Goal: Task Accomplishment & Management: Manage account settings

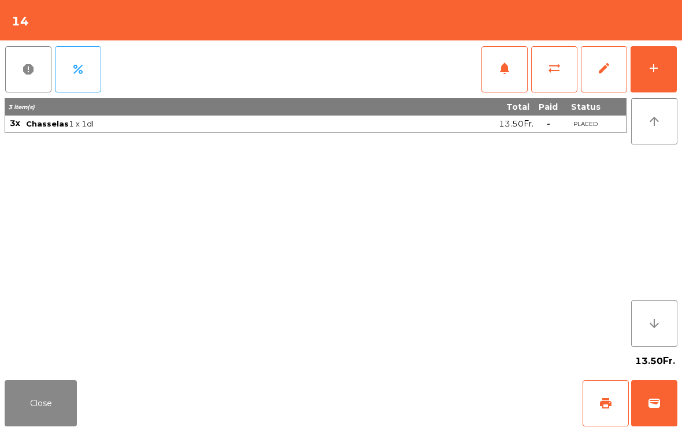
click at [650, 75] on button "add" at bounding box center [654, 69] width 46 height 46
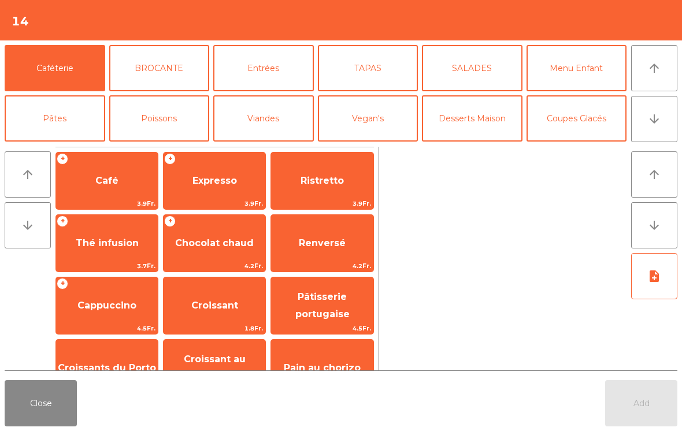
click at [648, 116] on icon "arrow_downward" at bounding box center [655, 119] width 14 height 14
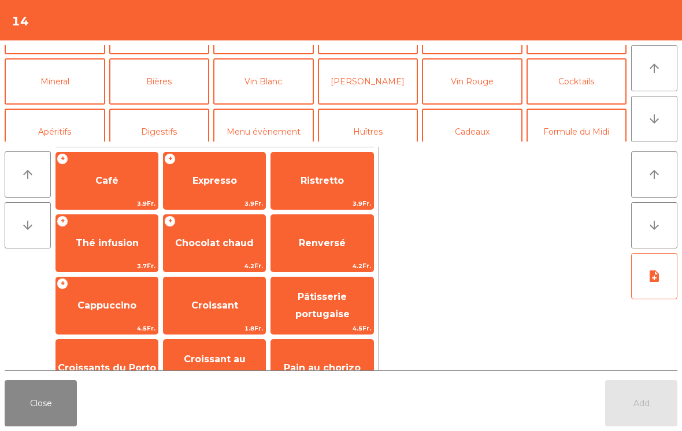
scroll to position [101, 0]
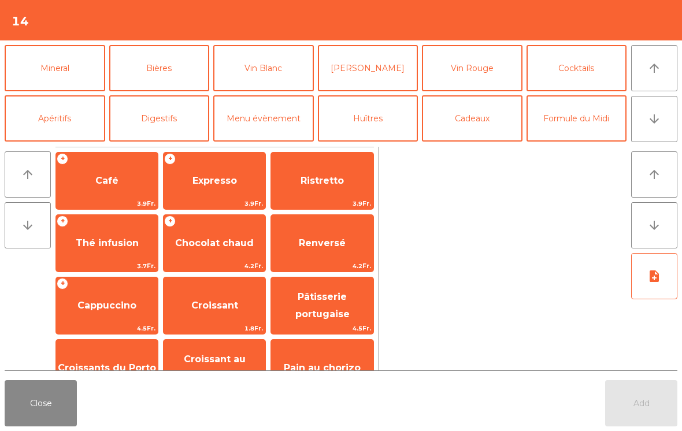
click at [268, 71] on button "Vin Blanc" at bounding box center [263, 68] width 101 height 46
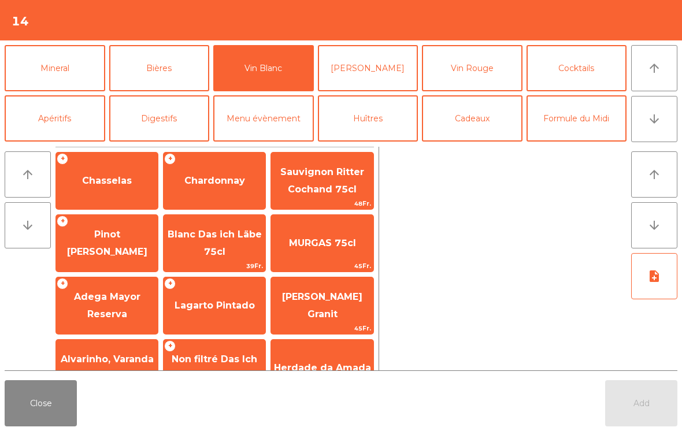
click at [109, 181] on span "Chasselas" at bounding box center [107, 180] width 50 height 11
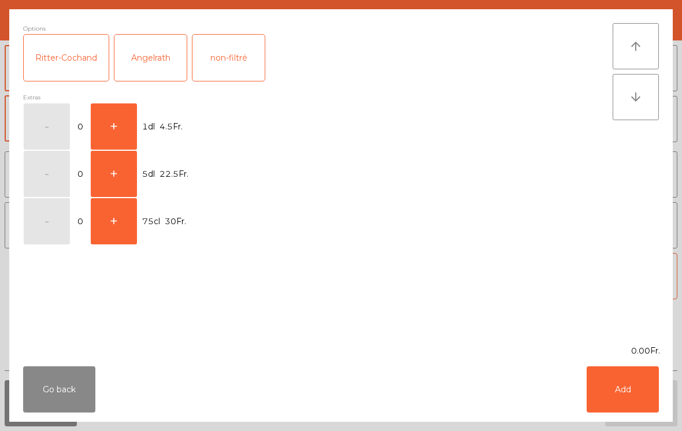
click at [168, 126] on span "4.5Fr." at bounding box center [171, 127] width 23 height 16
click at [112, 122] on button "+" at bounding box center [114, 126] width 46 height 46
click at [114, 121] on button "+" at bounding box center [114, 126] width 46 height 46
click at [116, 136] on button "+" at bounding box center [114, 126] width 46 height 46
click at [605, 406] on button "Add" at bounding box center [623, 390] width 72 height 46
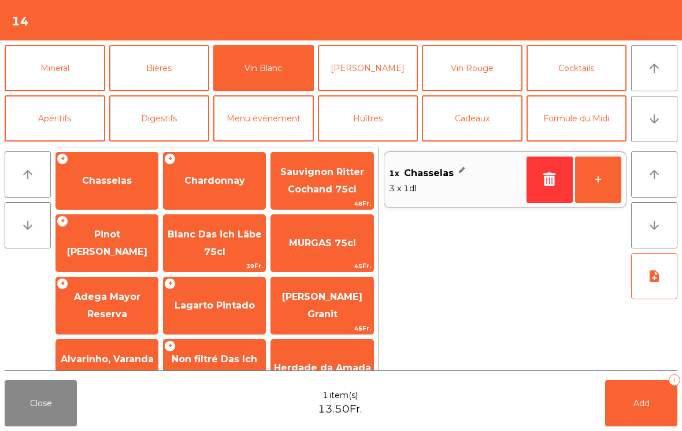
click at [648, 406] on span "Add" at bounding box center [642, 403] width 16 height 10
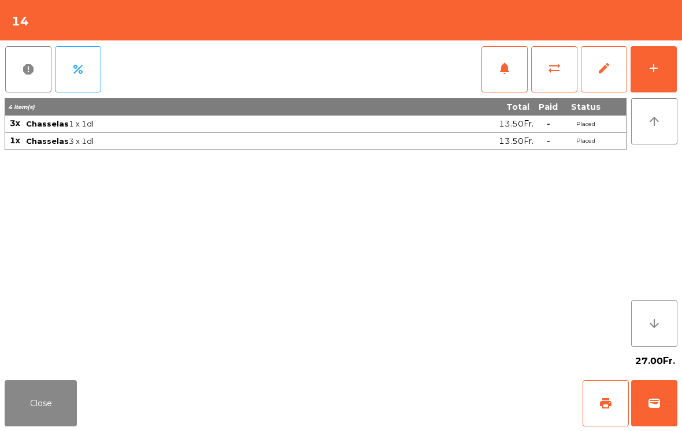
click at [12, 410] on button "Close" at bounding box center [41, 403] width 72 height 46
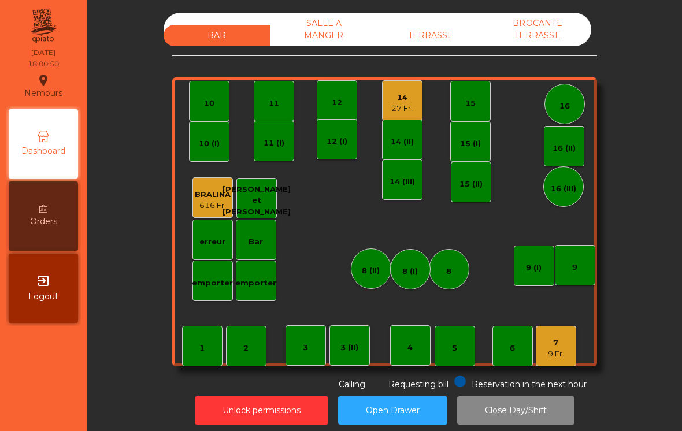
click at [408, 117] on div "14 27 Fr." at bounding box center [402, 100] width 40 height 40
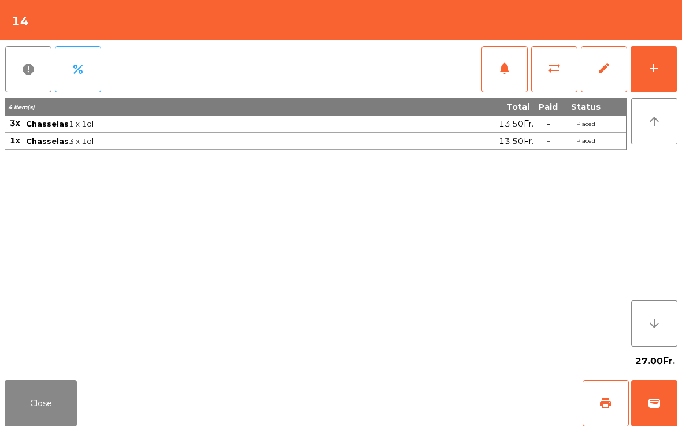
click at [41, 407] on button "Close" at bounding box center [41, 403] width 72 height 46
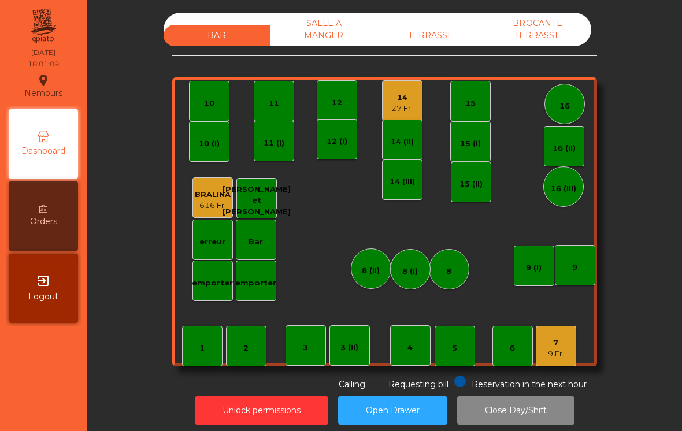
click at [409, 109] on div "27 Fr." at bounding box center [401, 109] width 21 height 12
click at [404, 115] on div "14 27 Fr." at bounding box center [402, 100] width 40 height 40
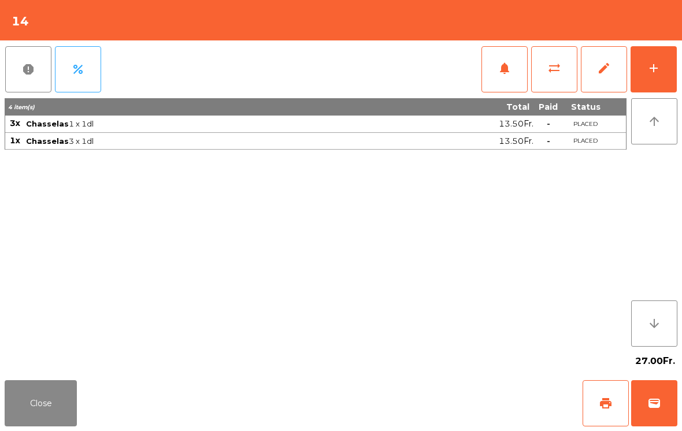
click at [649, 76] on button "add" at bounding box center [654, 69] width 46 height 46
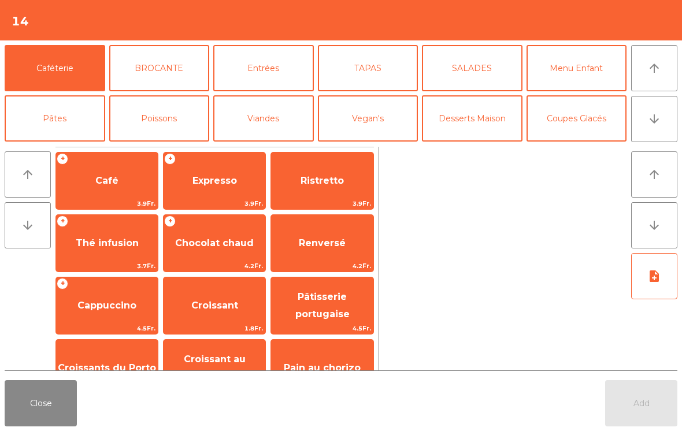
click at [648, 133] on button "arrow_downward" at bounding box center [654, 119] width 46 height 46
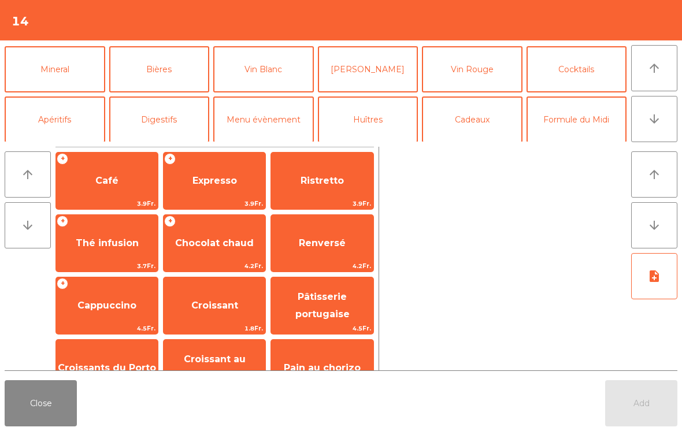
scroll to position [101, 0]
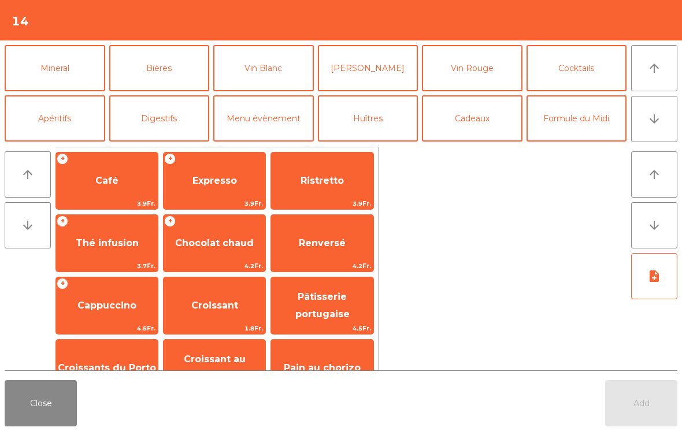
click at [279, 78] on button "Vin Blanc" at bounding box center [263, 68] width 101 height 46
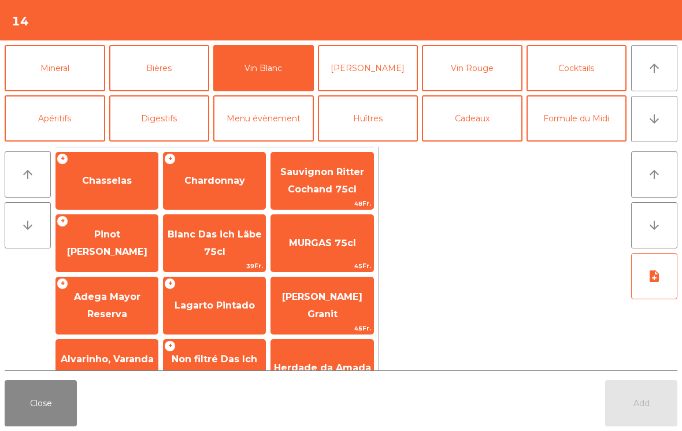
click at [98, 205] on div "+ Chasselas" at bounding box center [107, 181] width 103 height 58
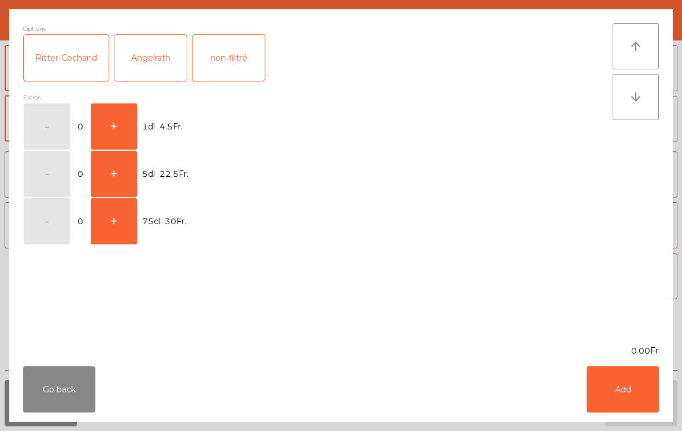
click at [112, 126] on button "+" at bounding box center [114, 126] width 46 height 46
click at [112, 125] on button "+" at bounding box center [114, 126] width 46 height 46
click at [40, 138] on button "-" at bounding box center [47, 126] width 46 height 46
click at [39, 138] on button "-" at bounding box center [47, 126] width 46 height 46
click at [615, 393] on button "Add" at bounding box center [623, 390] width 72 height 46
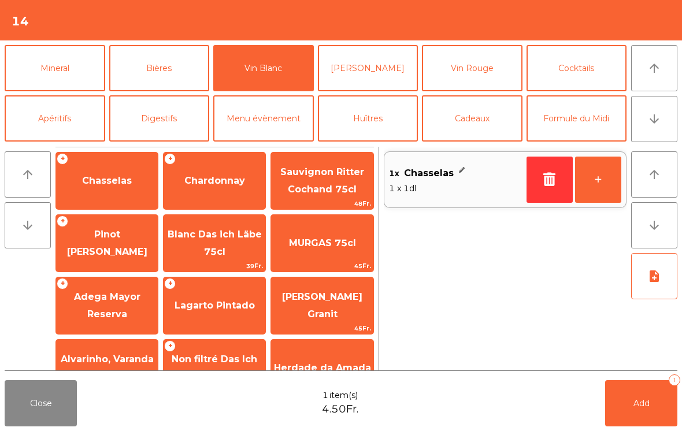
click at [604, 175] on button "+" at bounding box center [598, 180] width 46 height 46
click at [613, 180] on button "+" at bounding box center [598, 180] width 46 height 46
click at [31, 399] on button "Close" at bounding box center [41, 403] width 72 height 46
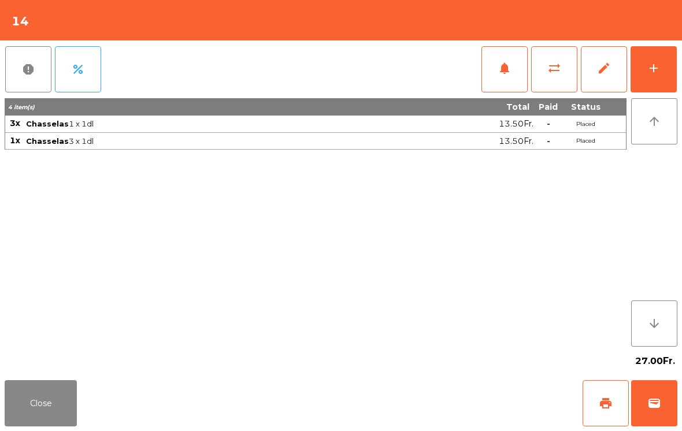
click at [30, 399] on button "Close" at bounding box center [41, 403] width 72 height 46
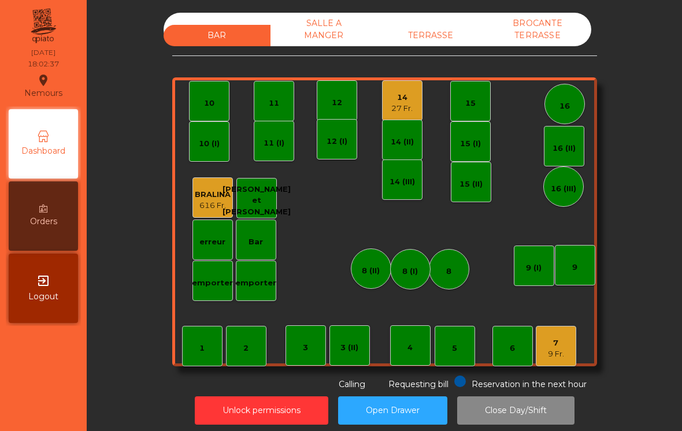
click at [394, 102] on div "14" at bounding box center [401, 98] width 21 height 12
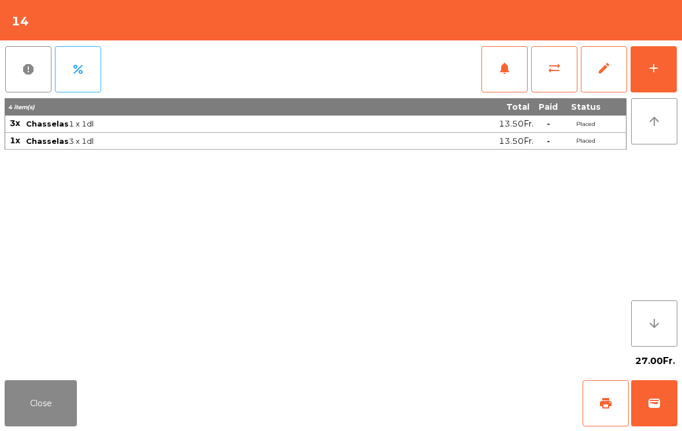
click at [656, 403] on span "wallet" at bounding box center [655, 404] width 14 height 14
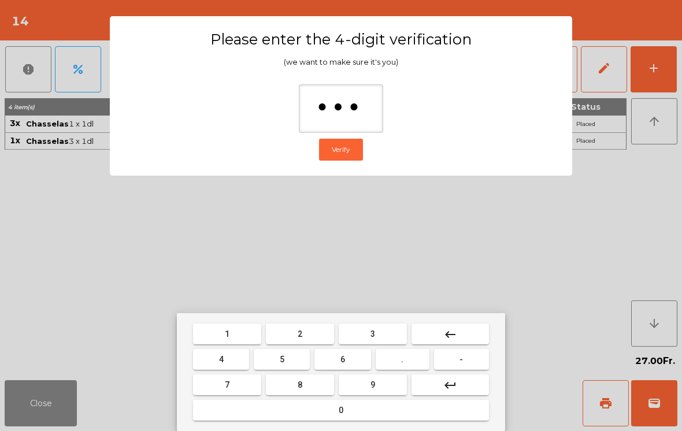
type input "****"
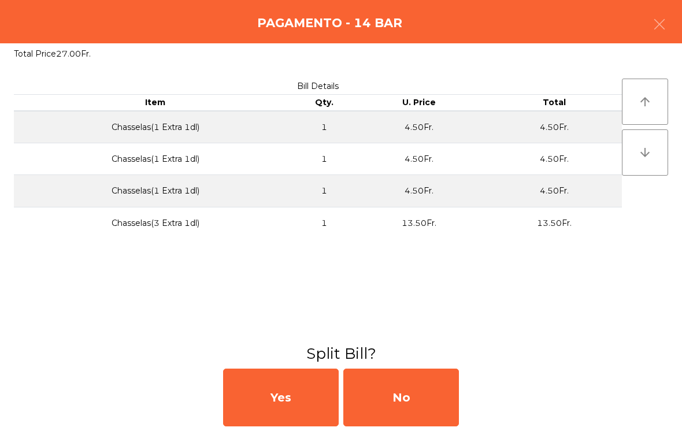
click at [435, 398] on div "No" at bounding box center [401, 398] width 116 height 58
click at [408, 393] on div "MB" at bounding box center [401, 398] width 116 height 58
click at [408, 389] on div "No" at bounding box center [401, 398] width 116 height 58
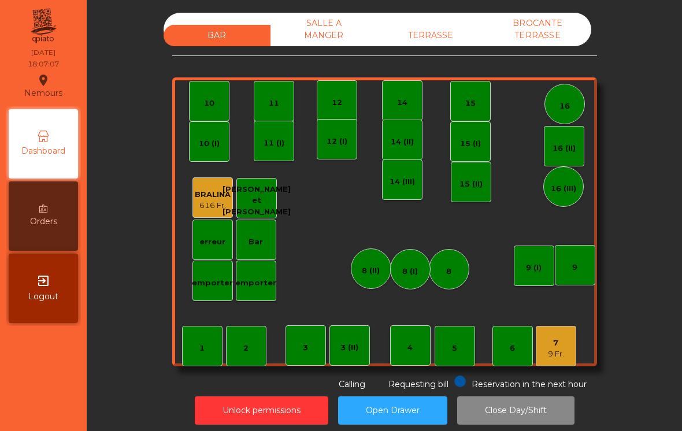
click at [384, 274] on div "8 (II)" at bounding box center [371, 269] width 40 height 40
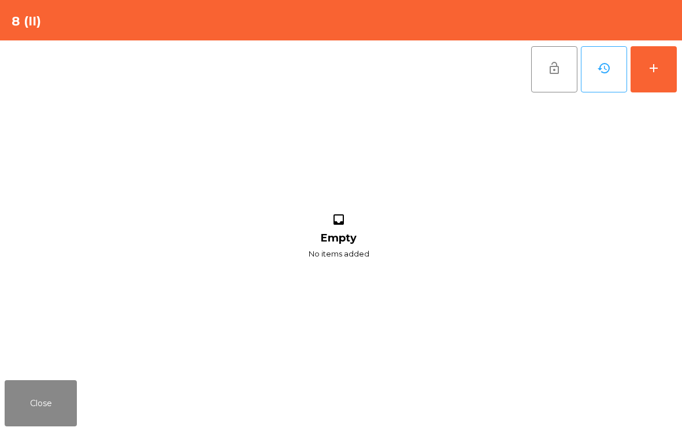
click at [669, 75] on button "add" at bounding box center [654, 69] width 46 height 46
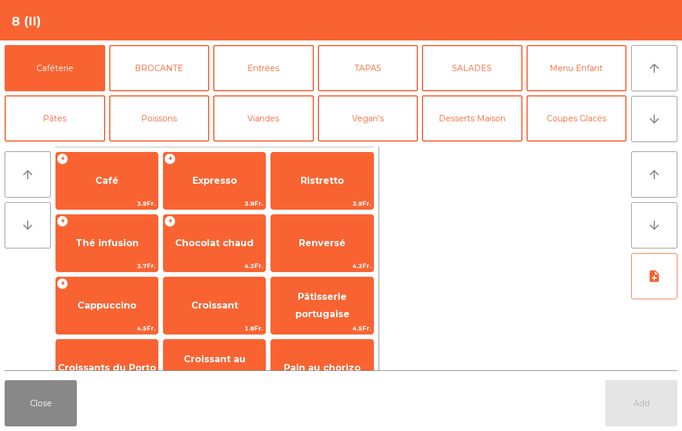
click at [654, 124] on icon "arrow_downward" at bounding box center [655, 119] width 14 height 14
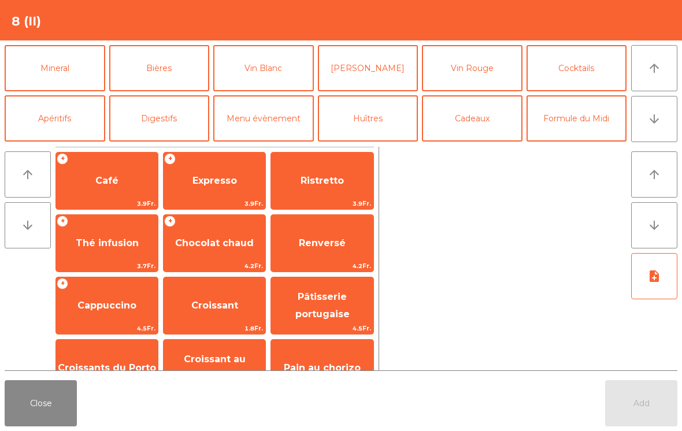
click at [288, 74] on button "Vin Blanc" at bounding box center [263, 68] width 101 height 46
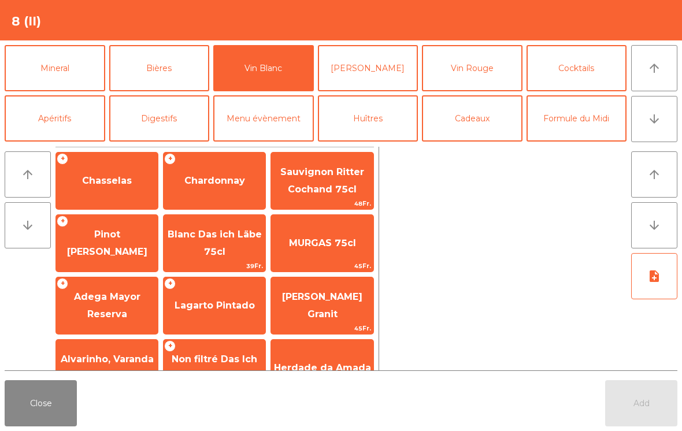
click at [129, 198] on div "+ Chasselas" at bounding box center [107, 181] width 103 height 58
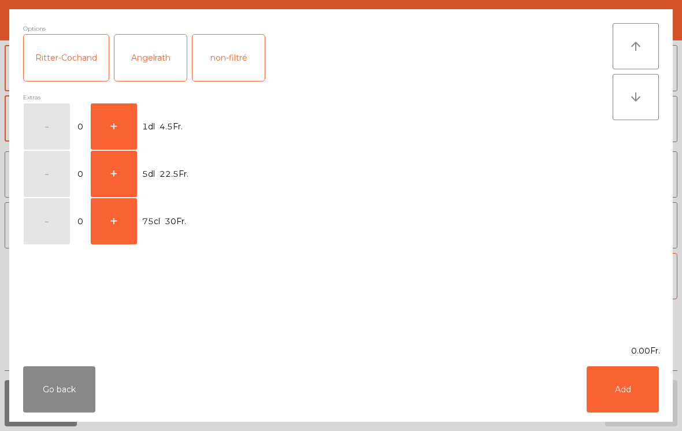
click at [125, 144] on button "+" at bounding box center [114, 126] width 46 height 46
click at [125, 143] on button "+" at bounding box center [114, 126] width 46 height 46
click at [135, 127] on button "+" at bounding box center [114, 126] width 46 height 46
click at [41, 139] on button "-" at bounding box center [47, 126] width 46 height 46
click at [45, 136] on button "-" at bounding box center [47, 126] width 46 height 46
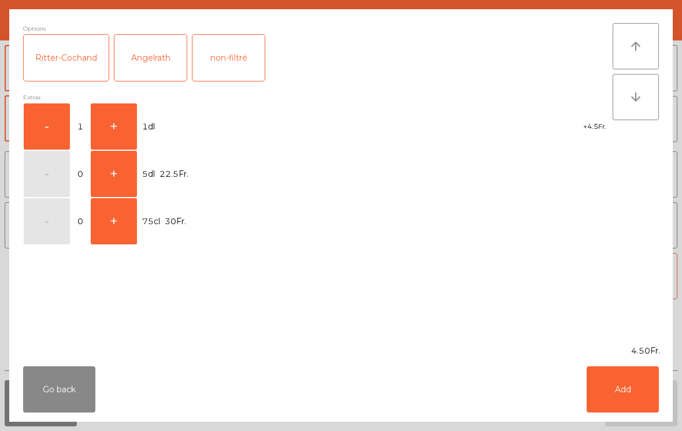
click at [38, 115] on button "-" at bounding box center [47, 126] width 46 height 46
click at [49, 388] on button "Go back" at bounding box center [59, 390] width 72 height 46
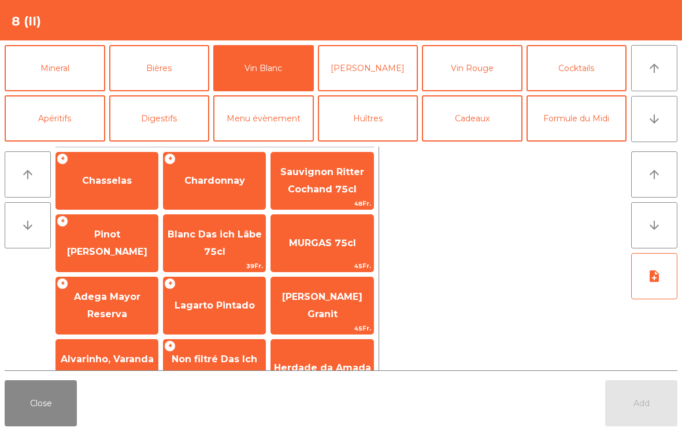
click at [49, 394] on button "Close" at bounding box center [41, 403] width 72 height 46
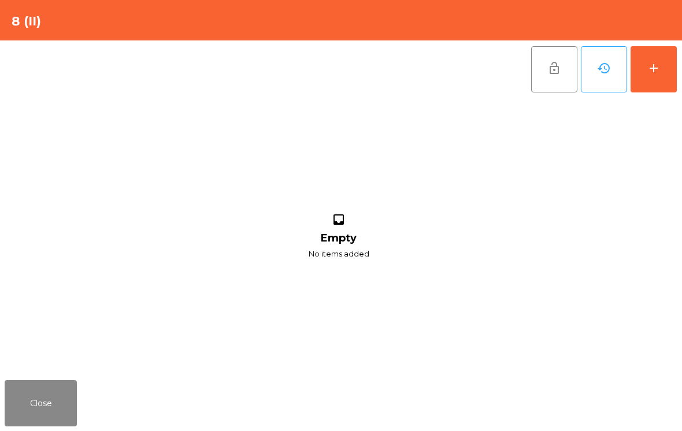
click at [22, 412] on button "Close" at bounding box center [41, 403] width 72 height 46
